Goal: Task Accomplishment & Management: Manage account settings

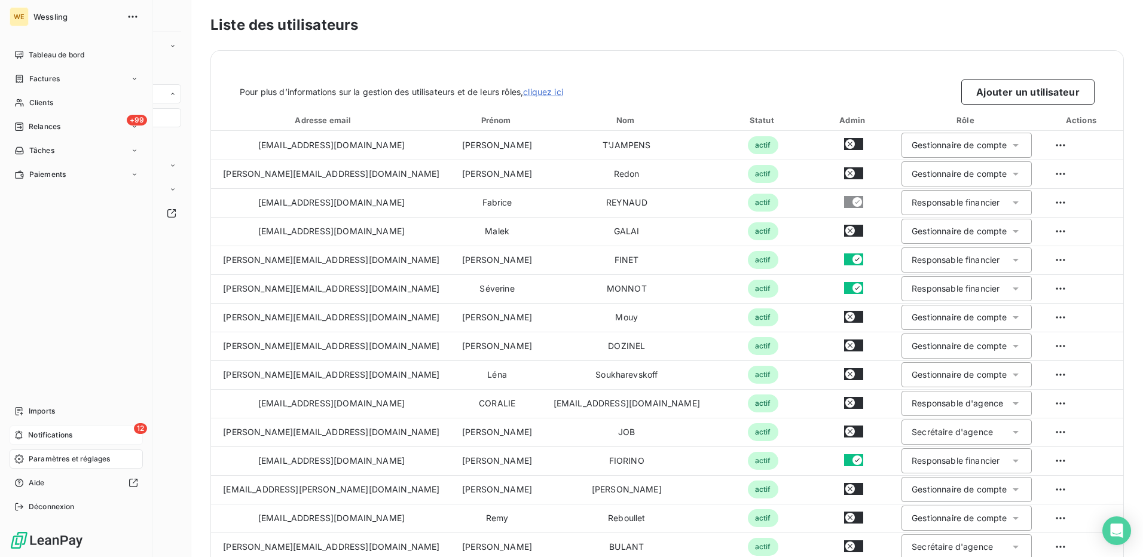
scroll to position [277, 0]
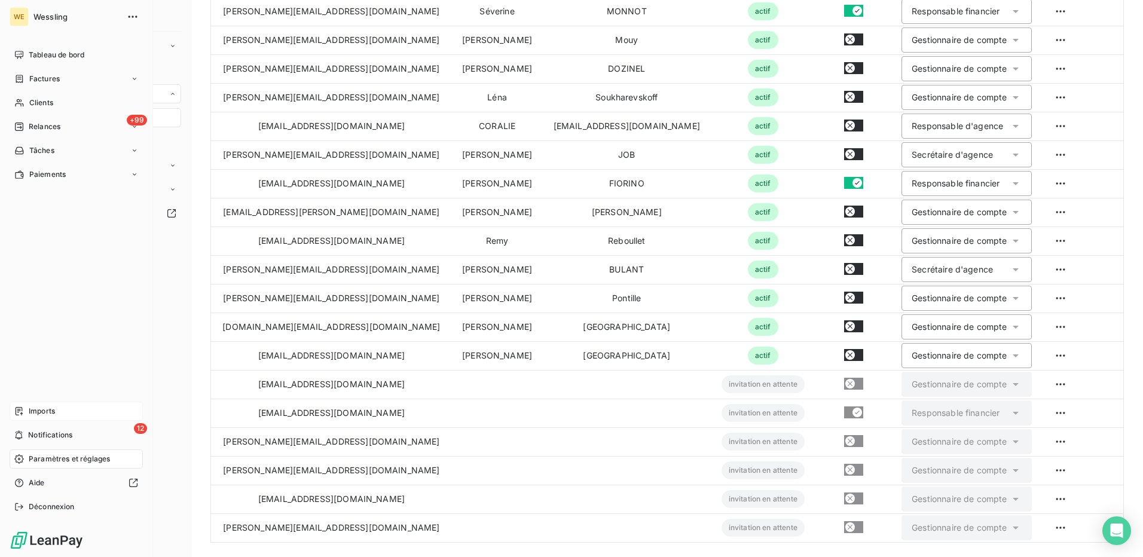
click at [44, 411] on span "Imports" at bounding box center [42, 411] width 26 height 11
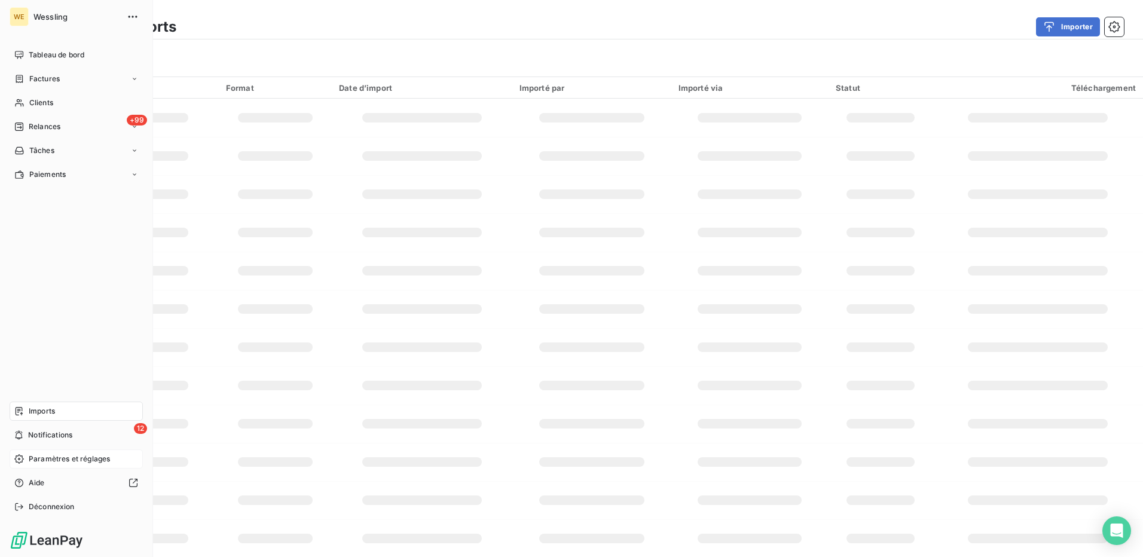
click at [54, 462] on span "Paramètres et réglages" at bounding box center [69, 459] width 81 height 11
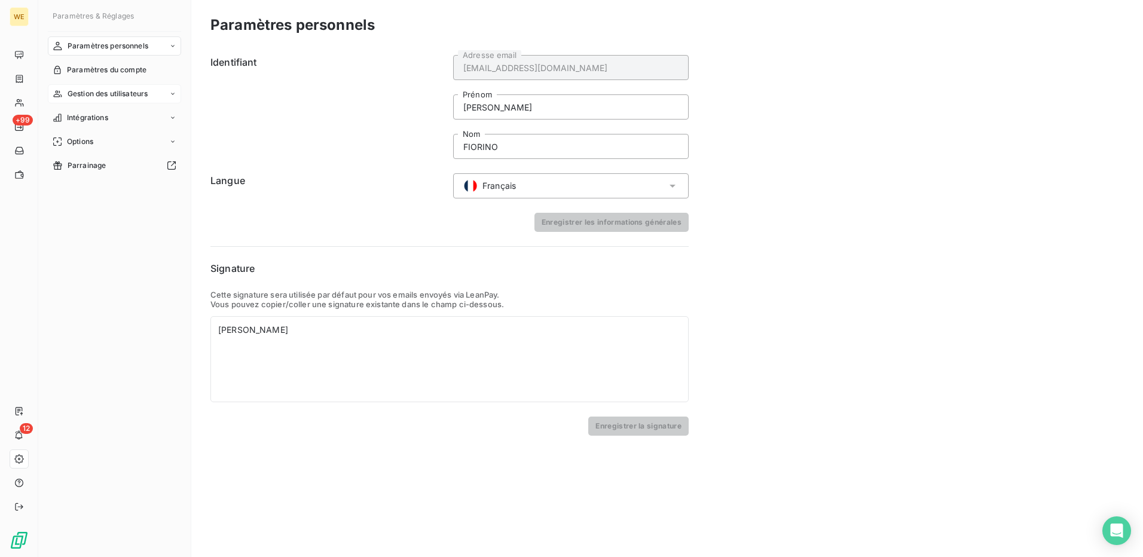
click at [141, 94] on span "Gestion des utilisateurs" at bounding box center [108, 93] width 81 height 11
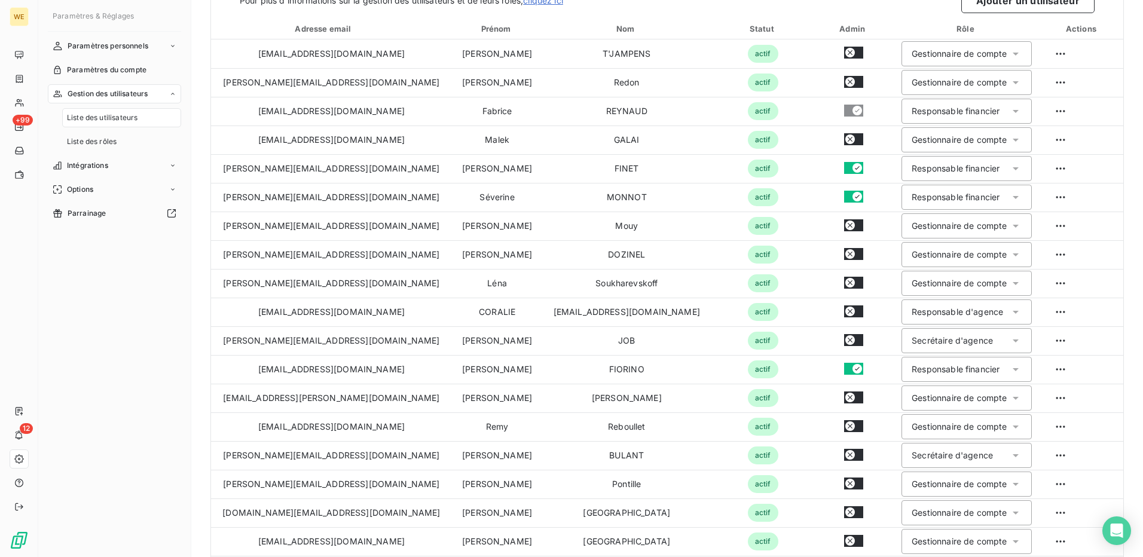
scroll to position [277, 0]
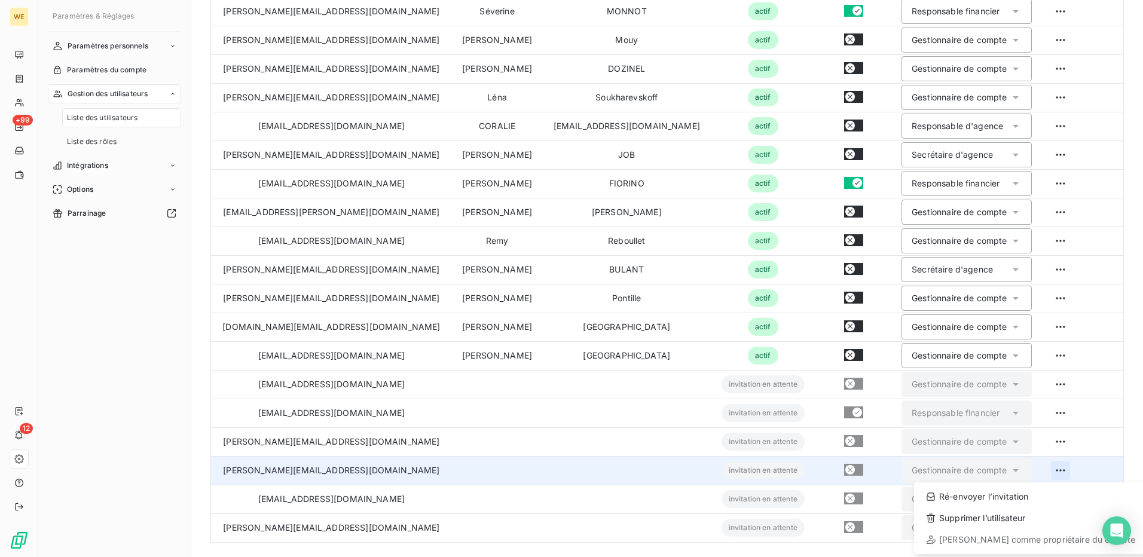
click at [1050, 471] on html "WE +99 12 Paramètres & Réglages Paramètres personnels Paramètres du compte Gest…" at bounding box center [571, 278] width 1143 height 557
click at [979, 500] on div "Ré-envoyer l’invitation" at bounding box center [1031, 496] width 224 height 19
